Goal: Information Seeking & Learning: Learn about a topic

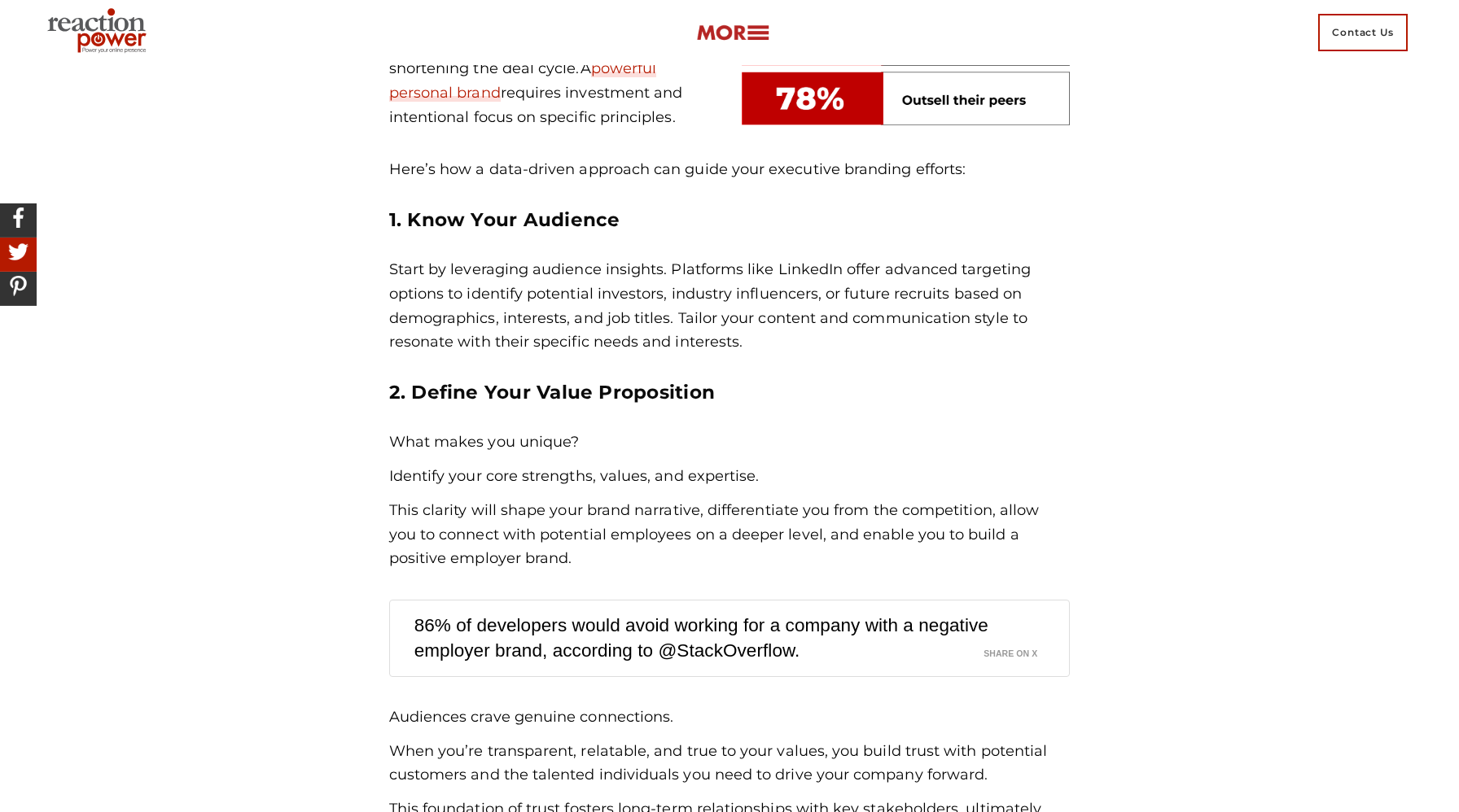
scroll to position [1147, 0]
click at [470, 270] on p "Start by leveraging audience insights. Platforms like LinkedIn offer advanced t…" at bounding box center [730, 305] width 682 height 97
click at [829, 265] on p "Start by leveraging audience insights. Platforms like LinkedIn offer advanced t…" at bounding box center [730, 305] width 682 height 97
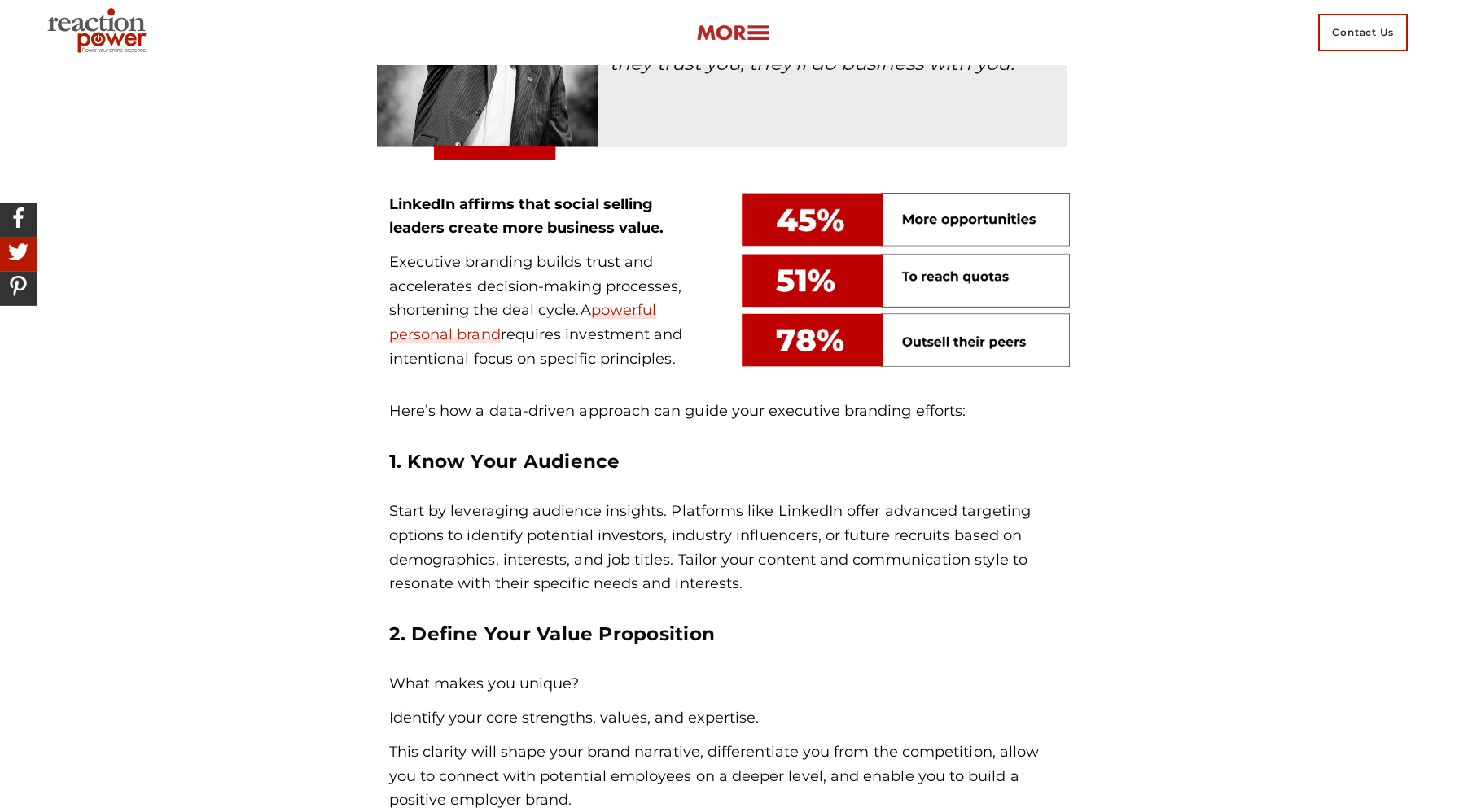
scroll to position [984, 0]
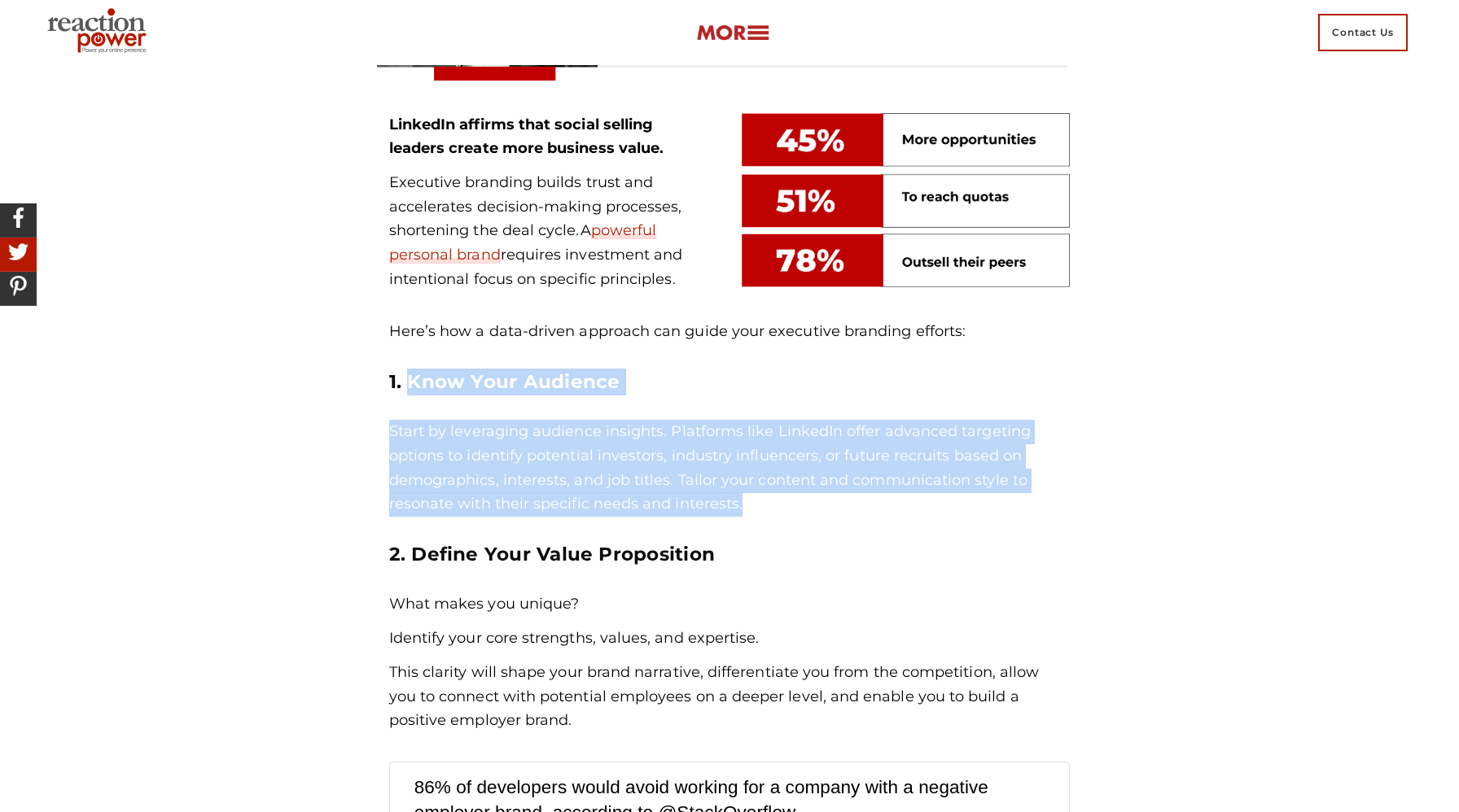
drag, startPoint x: 409, startPoint y: 378, endPoint x: 849, endPoint y: 505, distance: 458.0
click at [849, 505] on div "Here’s how a data-driven approach can guide your executive branding efforts: 1.…" at bounding box center [730, 527] width 682 height 413
copy div "Know Your Audience Start by leveraging audience insights. Platforms like Linked…"
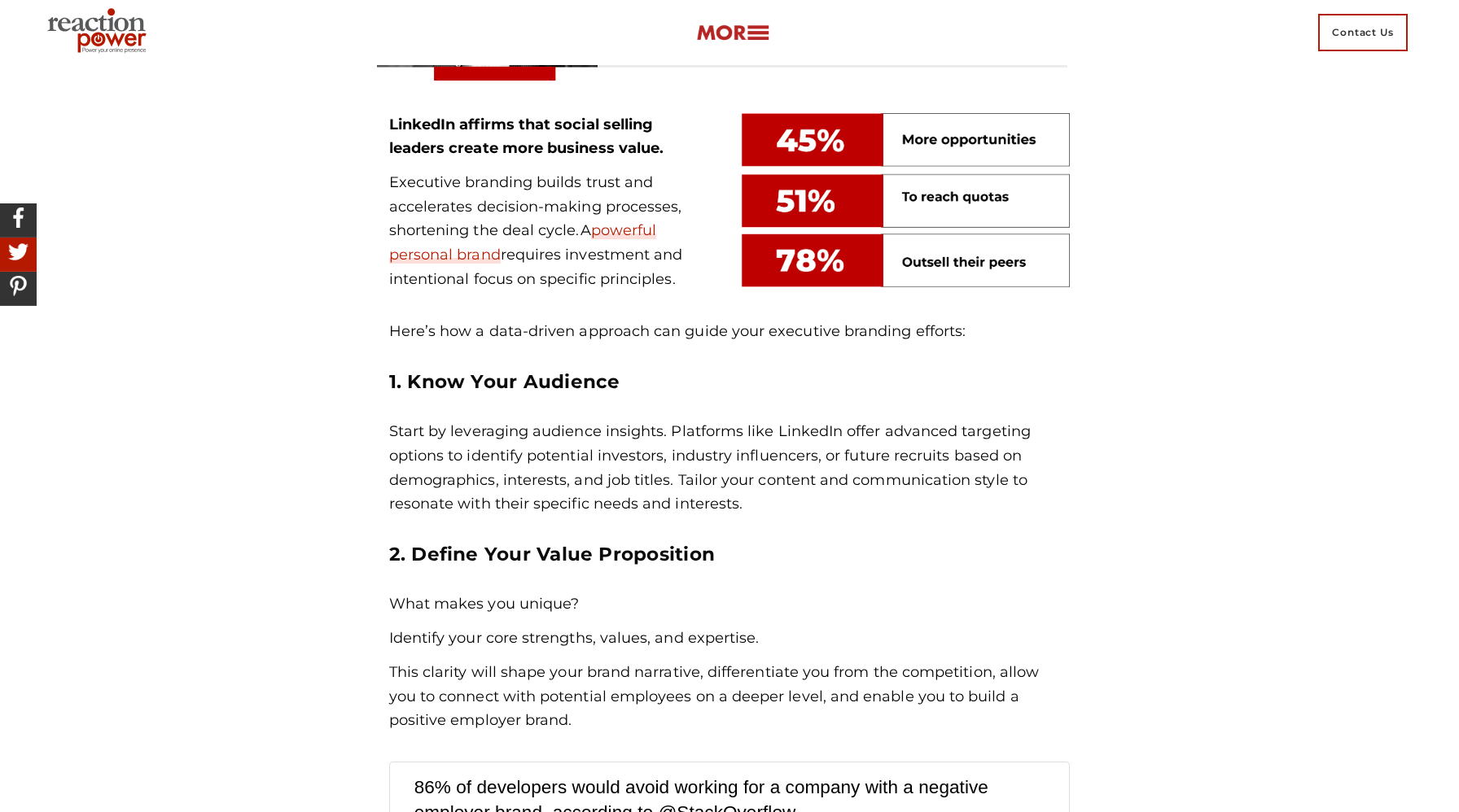
click at [1074, 23] on div "Contact Us" at bounding box center [729, 32] width 1377 height 65
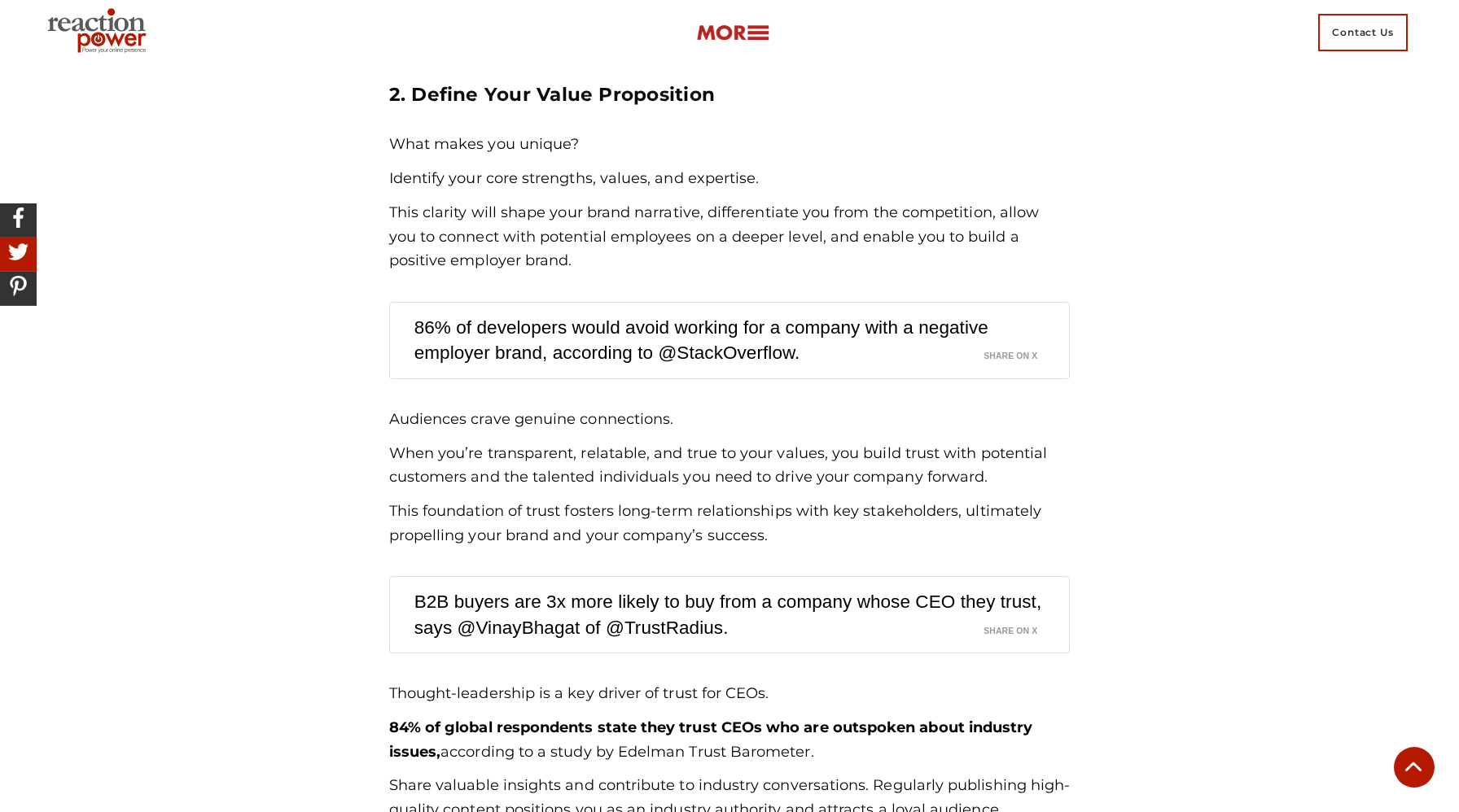
scroll to position [1439, 0]
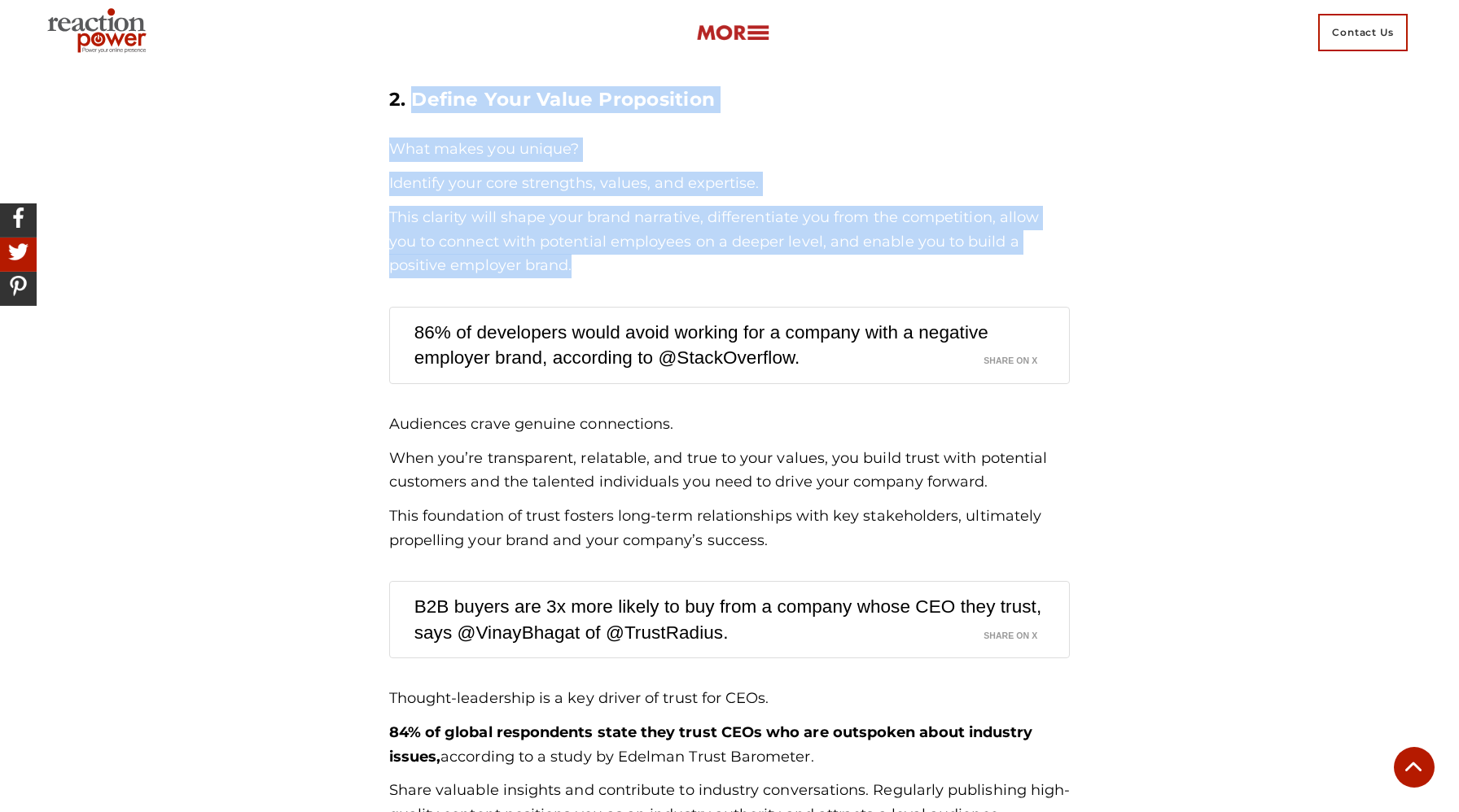
drag, startPoint x: 411, startPoint y: 93, endPoint x: 555, endPoint y: 268, distance: 226.6
click at [555, 268] on div "Here’s how a data-driven approach can guide your executive branding efforts: 1.…" at bounding box center [730, 72] width 682 height 413
copy div "Define Your Value Proposition What makes you unique? Identify your core strengt…"
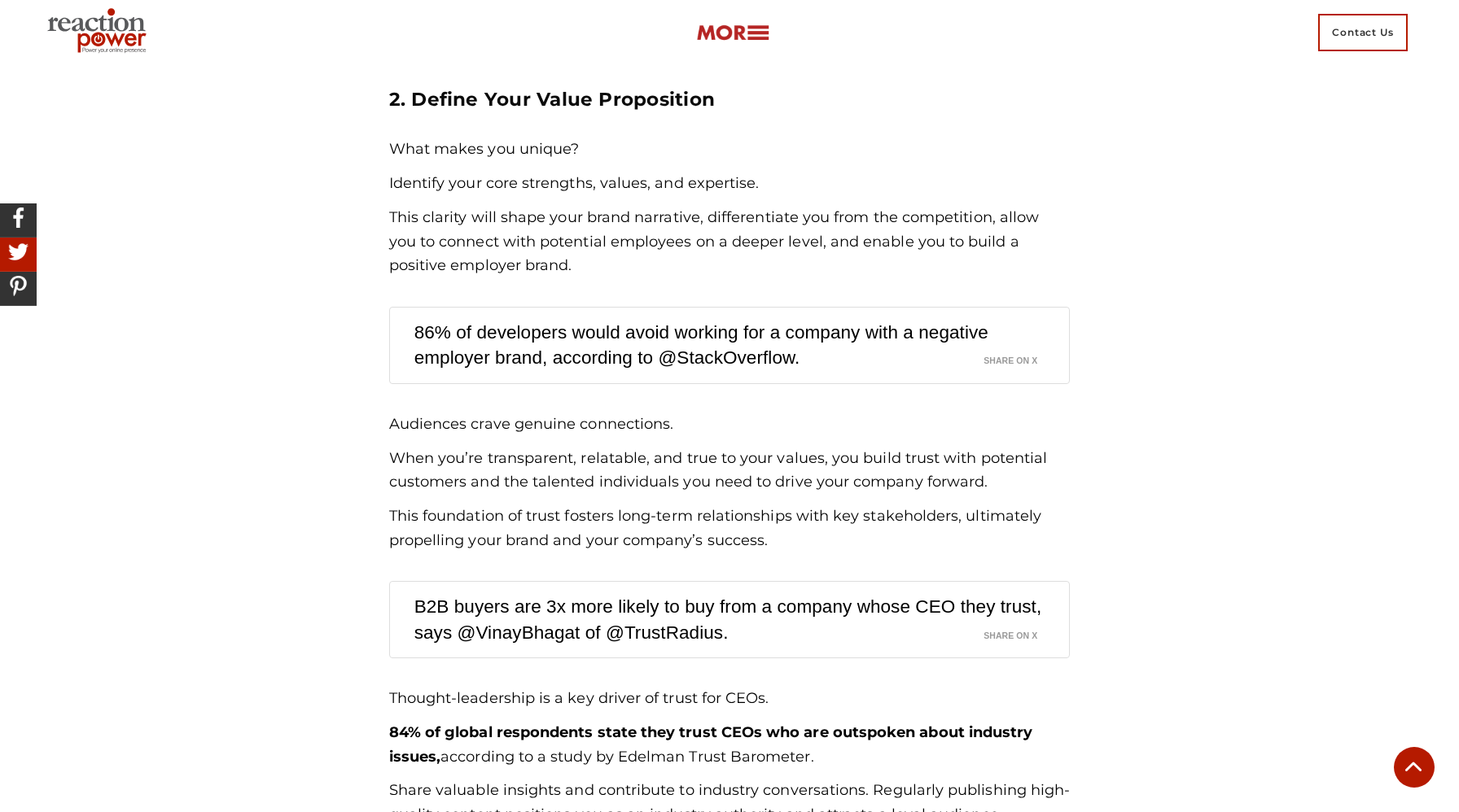
click at [775, 100] on h4 "2. Define Your Value Proposition" at bounding box center [730, 99] width 682 height 26
